Goal: Transaction & Acquisition: Purchase product/service

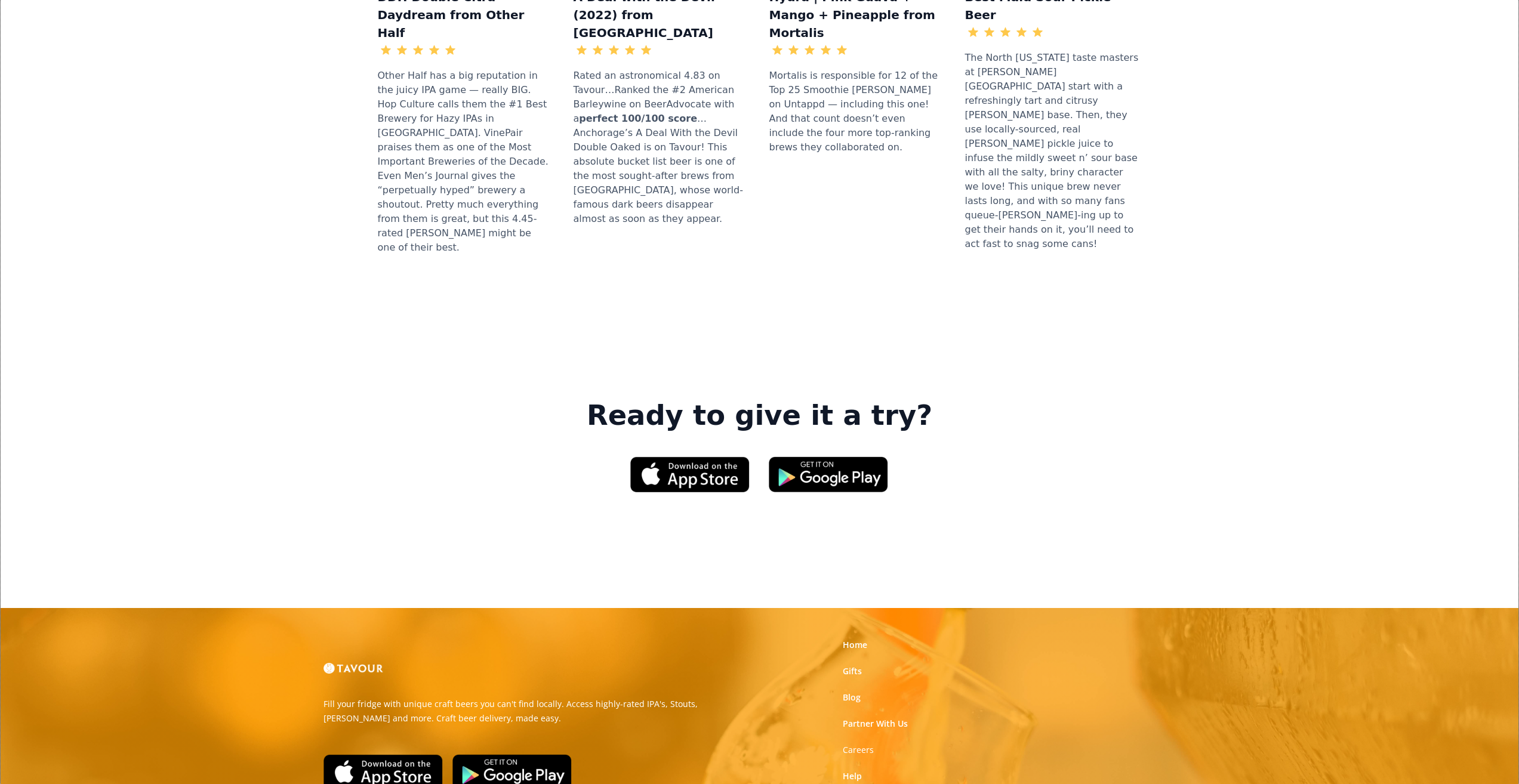
scroll to position [1590, 0]
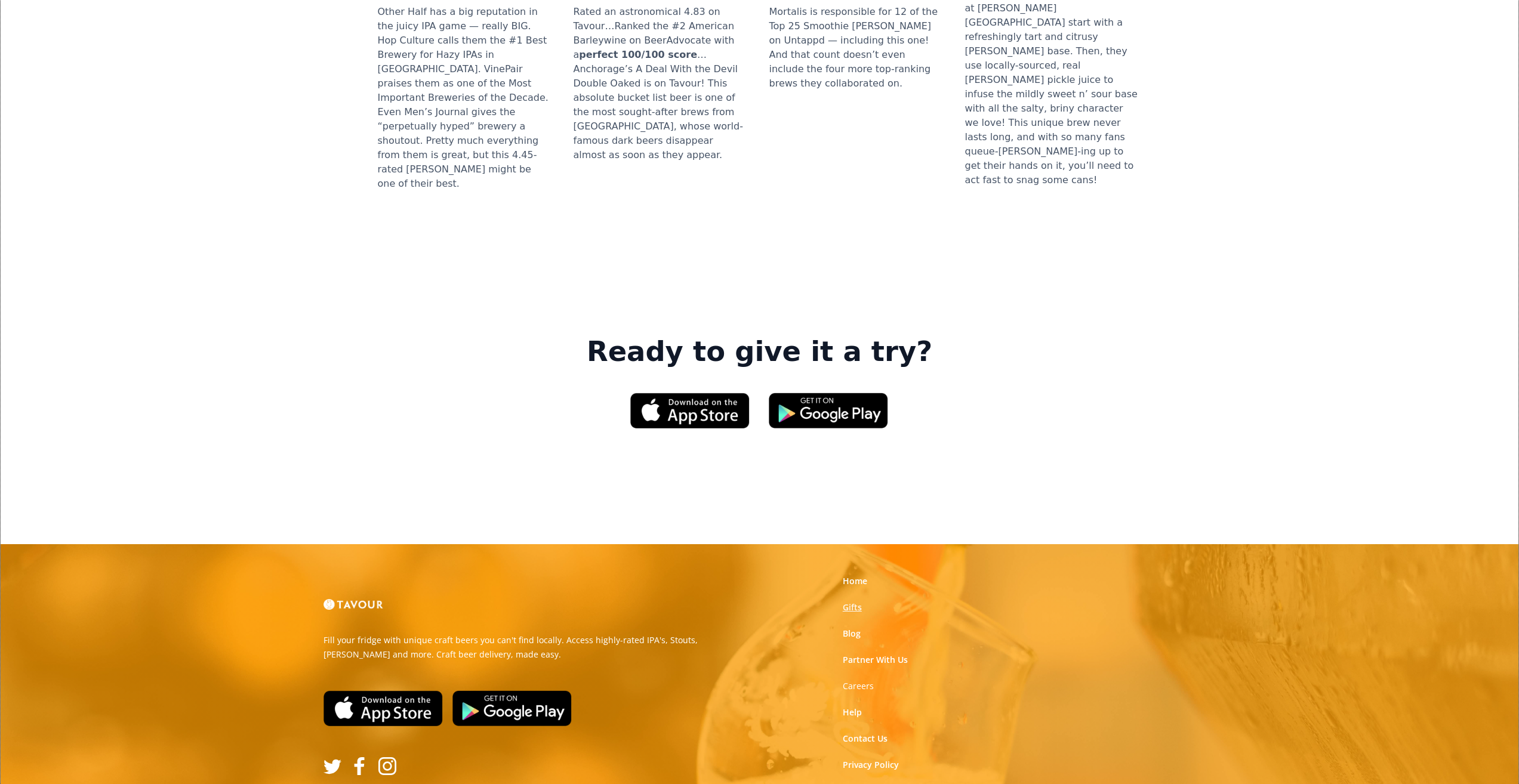
click at [847, 601] on link "Gifts" at bounding box center [852, 607] width 19 height 12
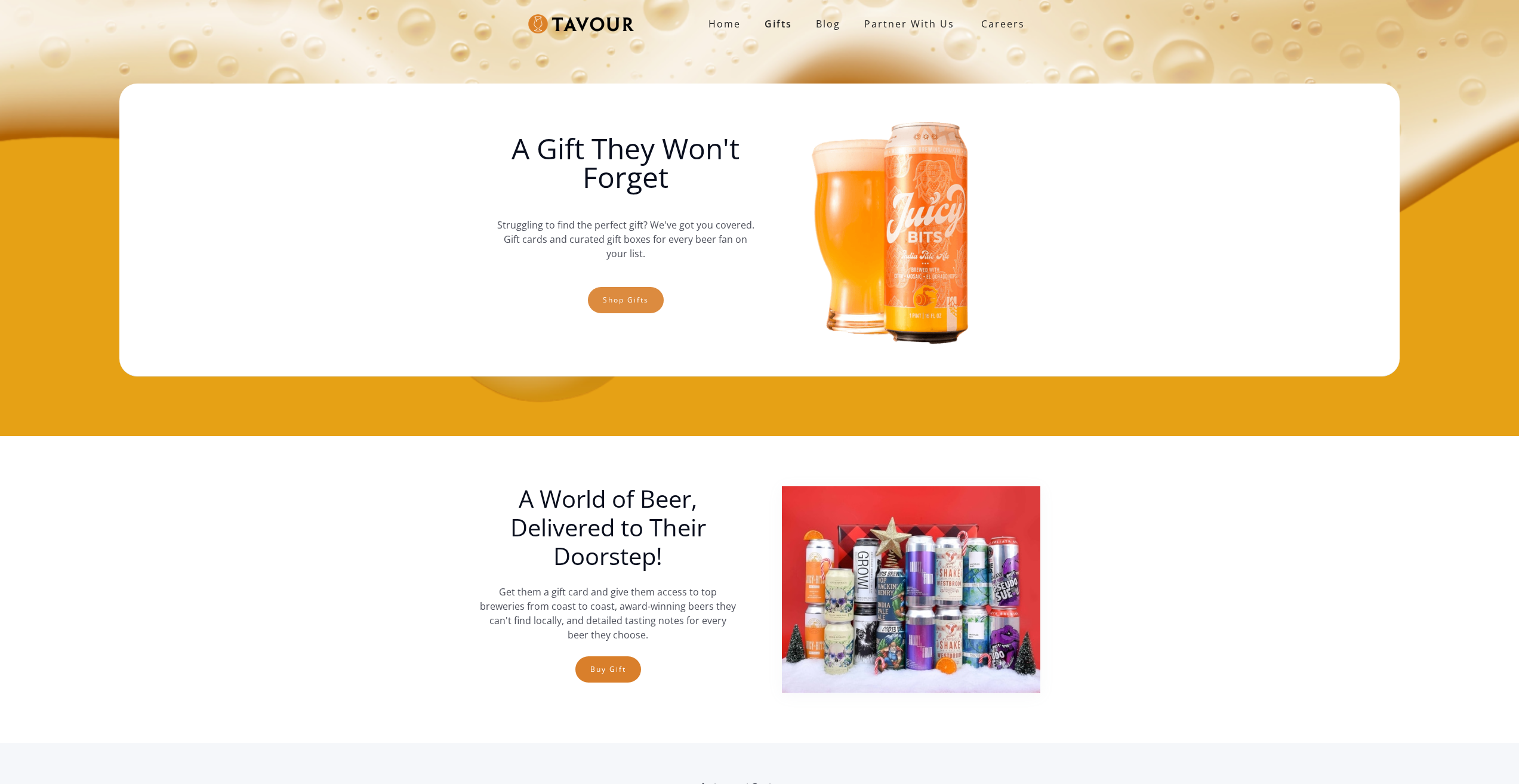
click at [610, 302] on link "Shop gifts" at bounding box center [625, 300] width 76 height 26
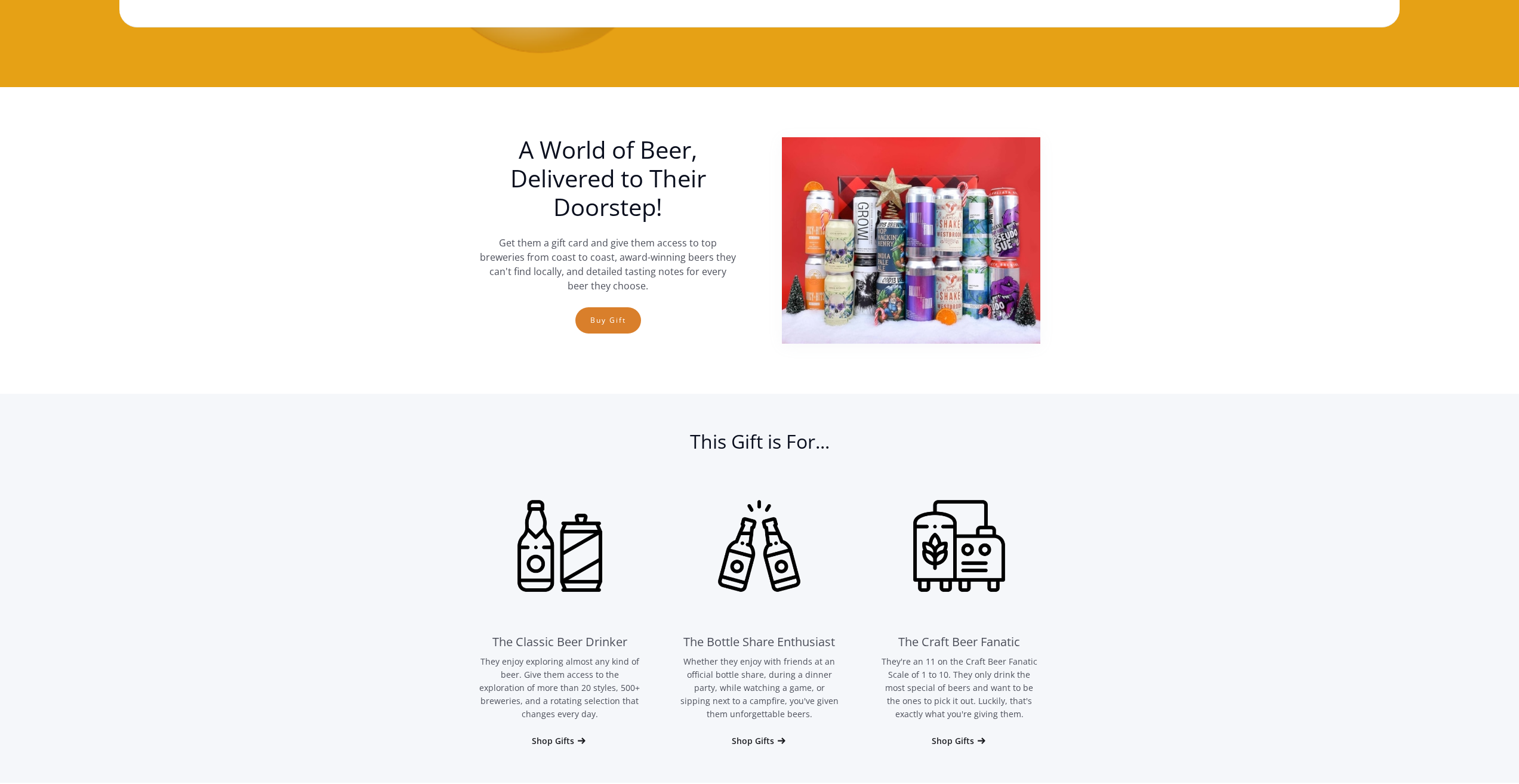
scroll to position [197, 0]
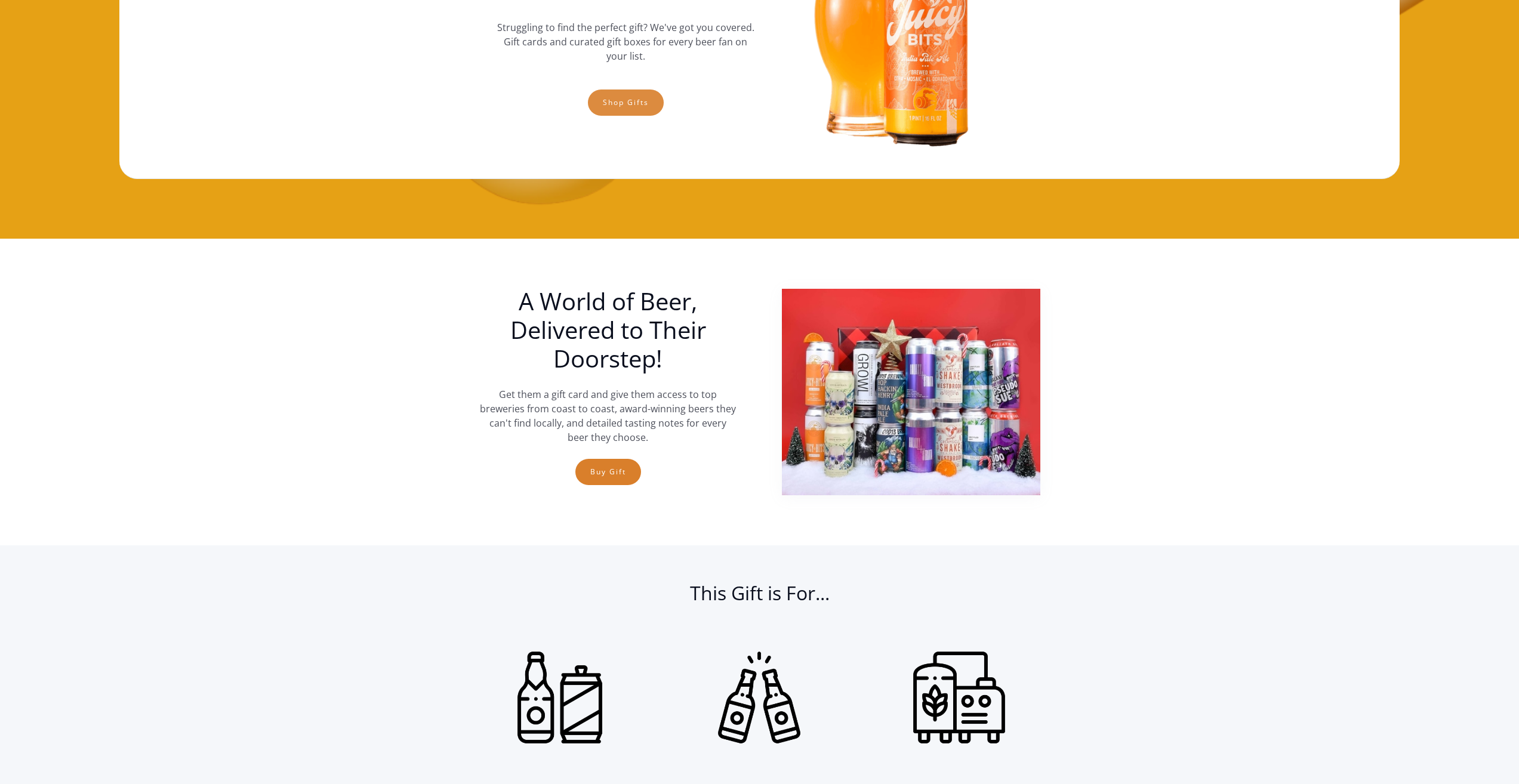
click at [658, 96] on link "Shop gifts" at bounding box center [625, 102] width 76 height 26
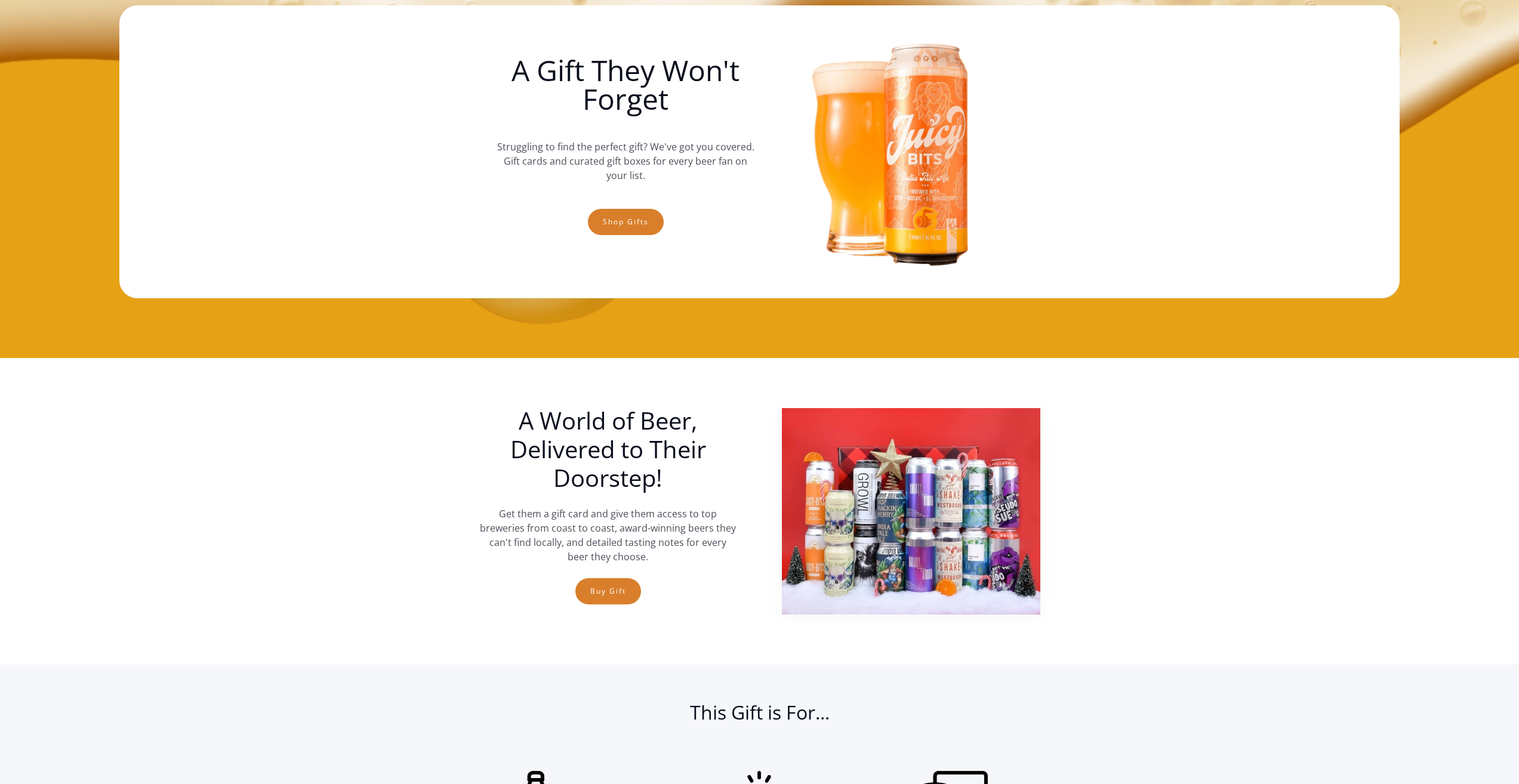
scroll to position [0, 0]
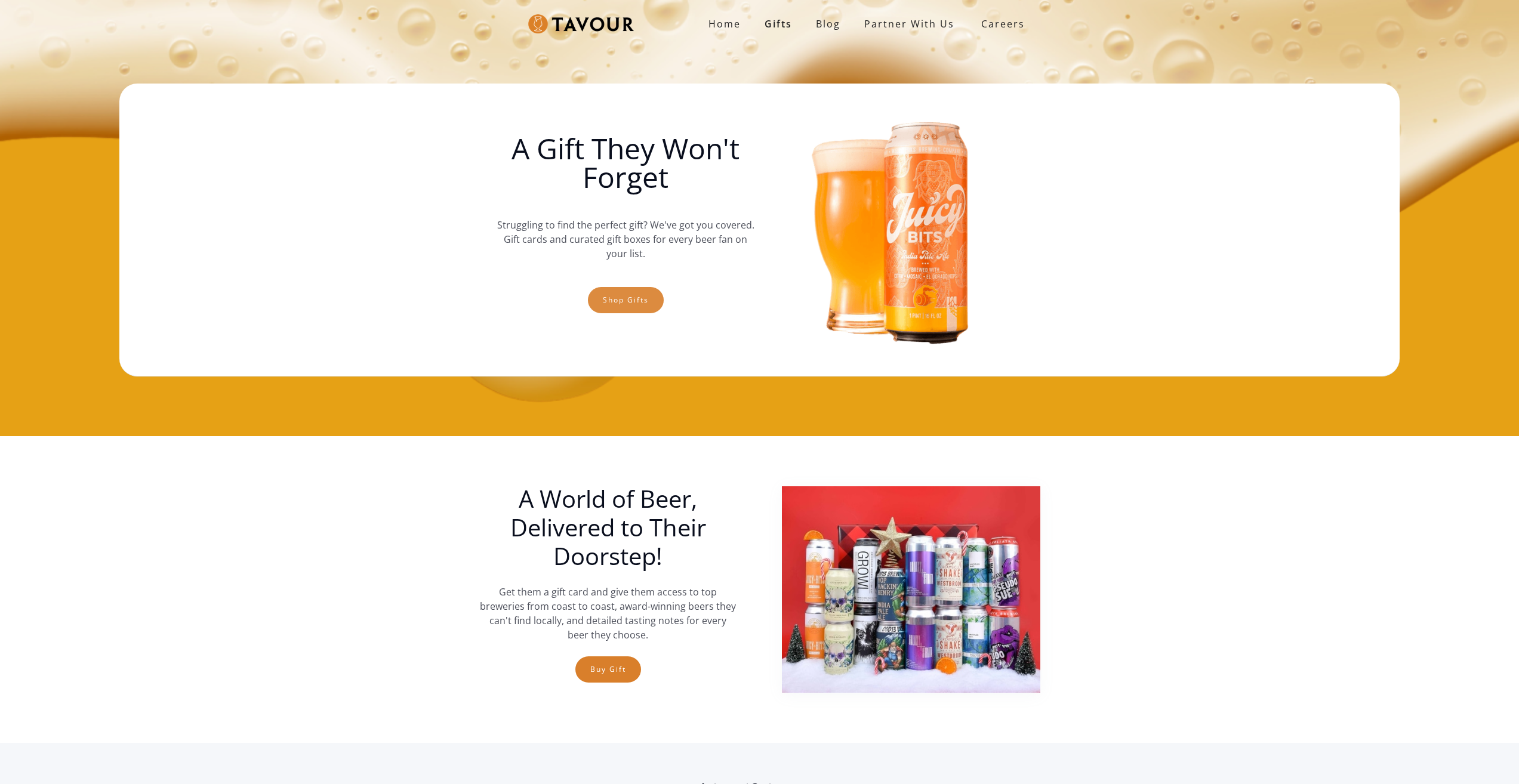
click at [619, 297] on link "Shop gifts" at bounding box center [625, 300] width 76 height 26
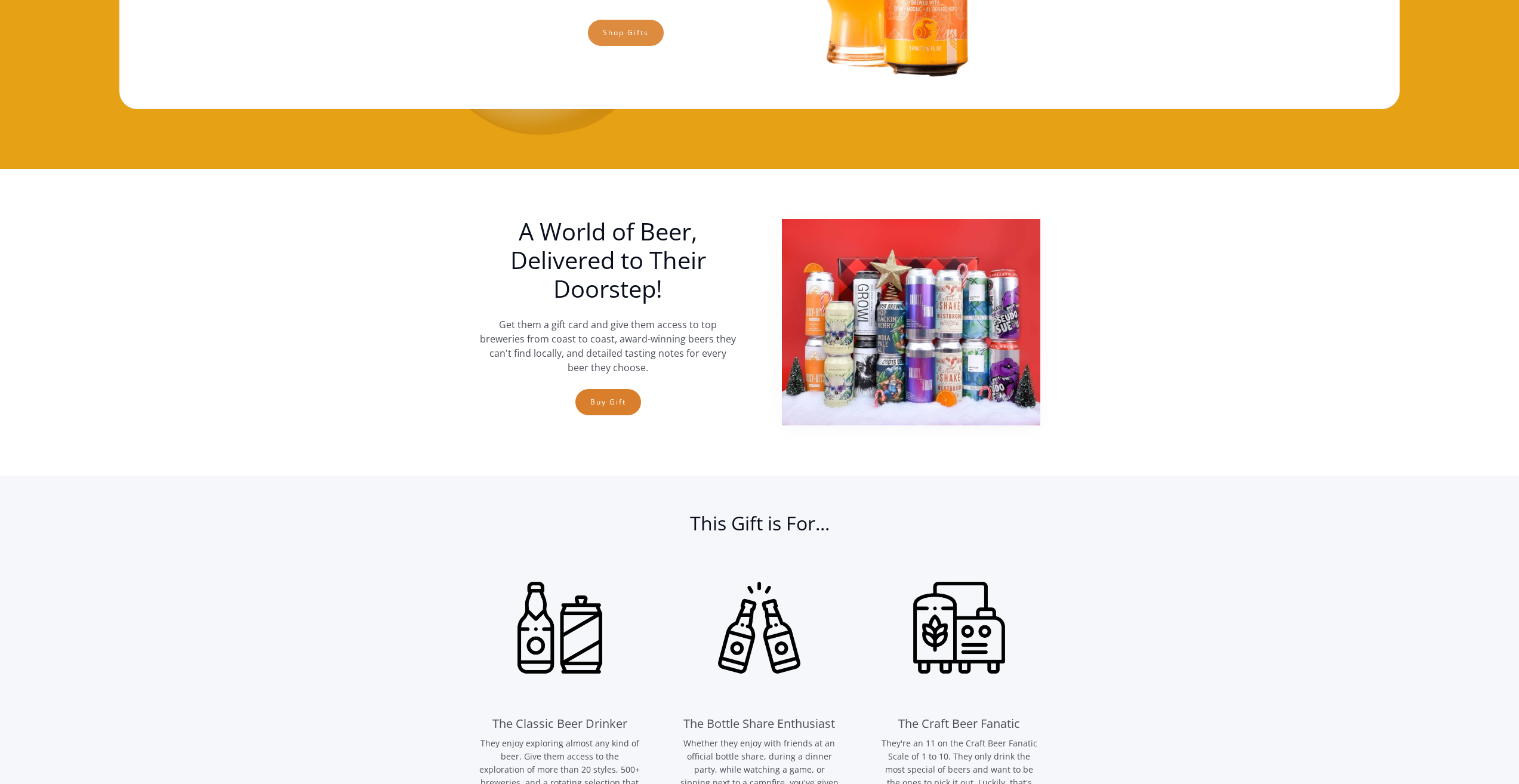
scroll to position [197, 0]
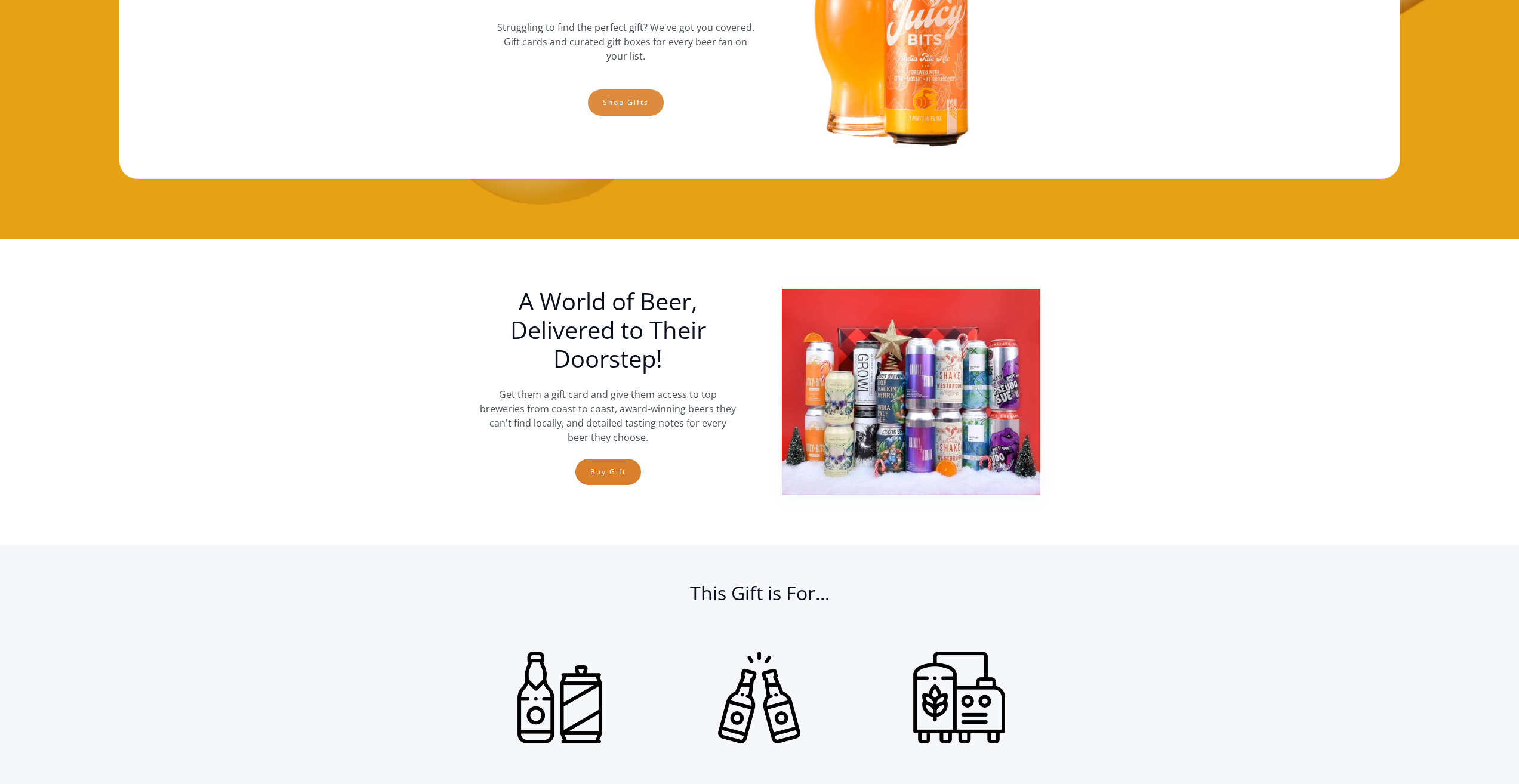
click at [616, 103] on link "Shop gifts" at bounding box center [625, 102] width 76 height 26
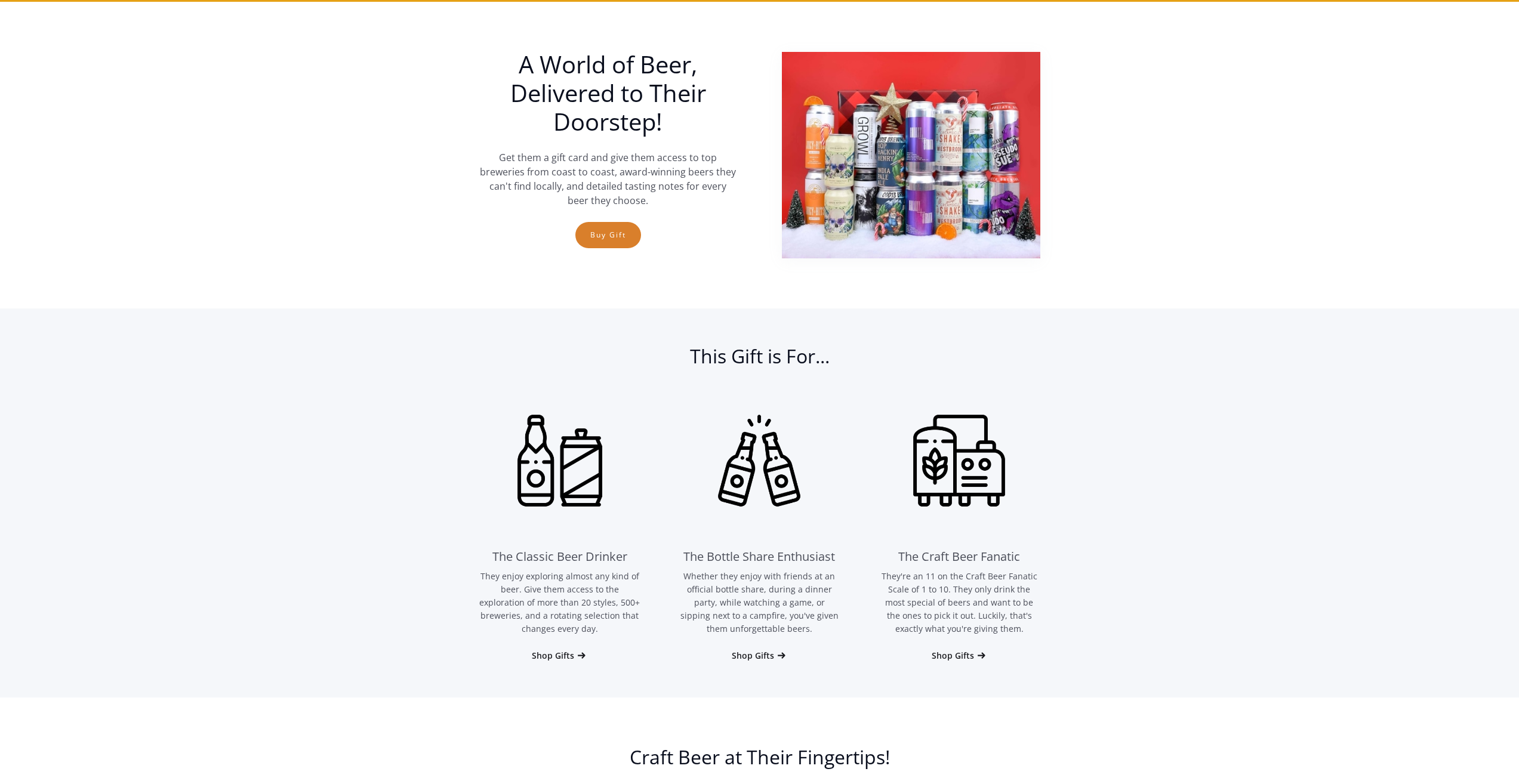
scroll to position [436, 0]
